Goal: Transaction & Acquisition: Purchase product/service

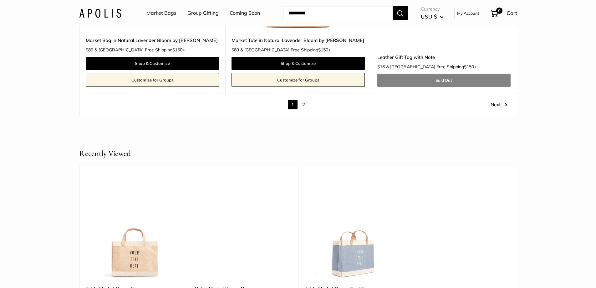
scroll to position [3632, 0]
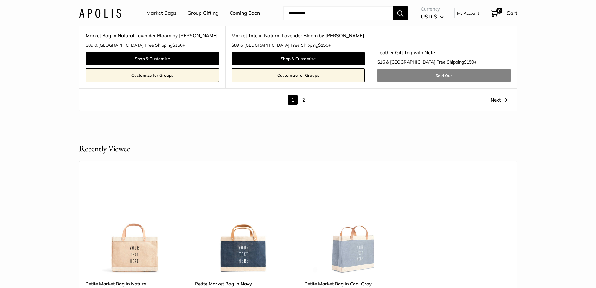
click at [304, 99] on link "2" at bounding box center [304, 100] width 10 height 10
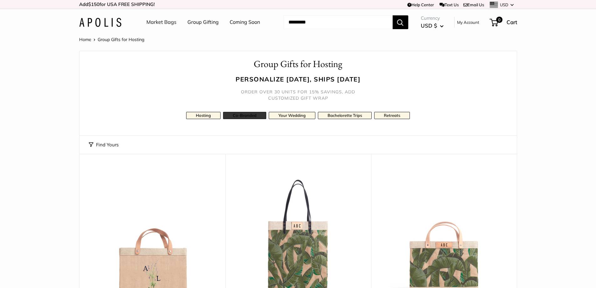
click at [238, 114] on link "Co-Branded" at bounding box center [244, 115] width 43 height 7
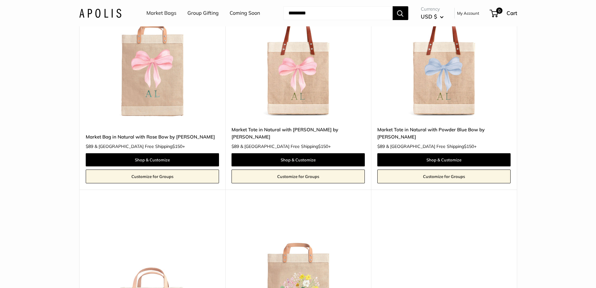
scroll to position [1878, 0]
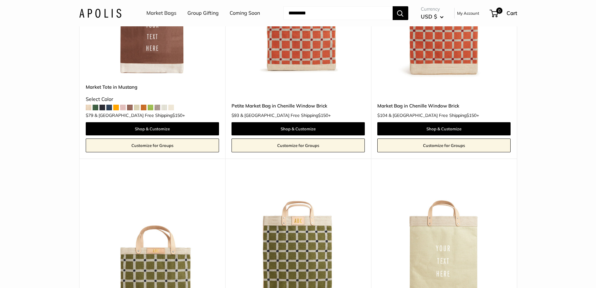
scroll to position [3225, 0]
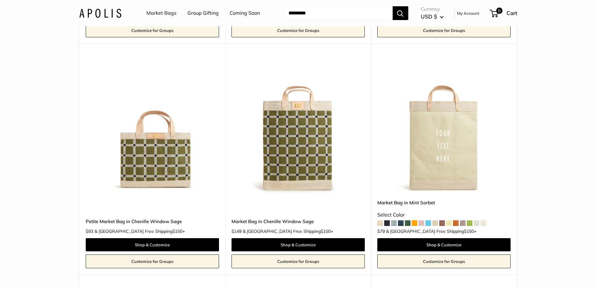
click at [153, 222] on link "Petite Market Bag in Chenille Window Sage" at bounding box center [152, 221] width 133 height 7
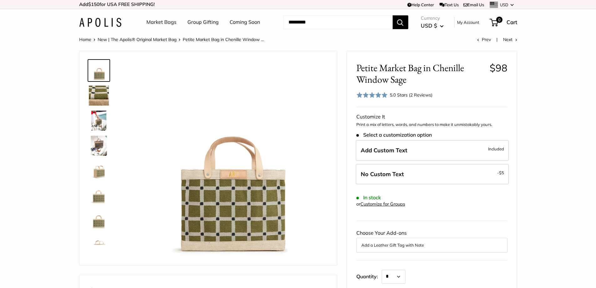
click at [97, 120] on img at bounding box center [99, 121] width 20 height 20
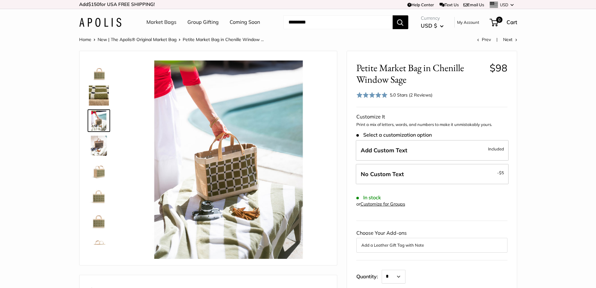
click at [95, 147] on img at bounding box center [99, 146] width 20 height 20
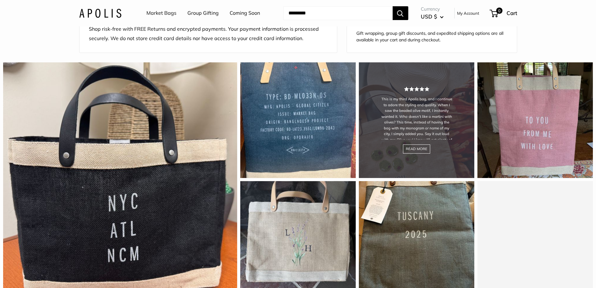
scroll to position [532, 0]
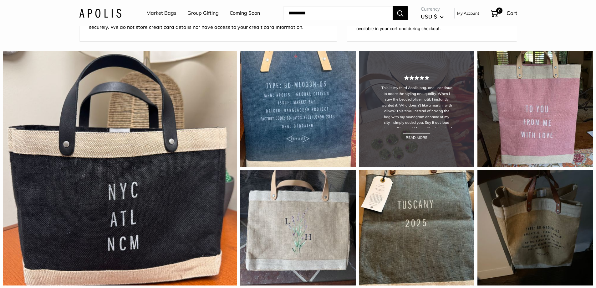
click at [430, 151] on div "This is my third Apolis bag, and I continue to adore the styling and quality. W…" at bounding box center [417, 109] width 116 height 116
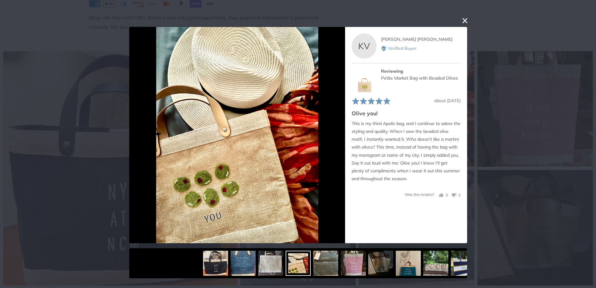
click at [465, 20] on button "close this modal window" at bounding box center [465, 21] width 8 height 8
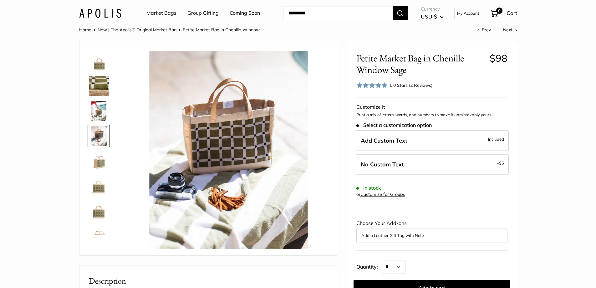
scroll to position [0, 0]
